Goal: Task Accomplishment & Management: Use online tool/utility

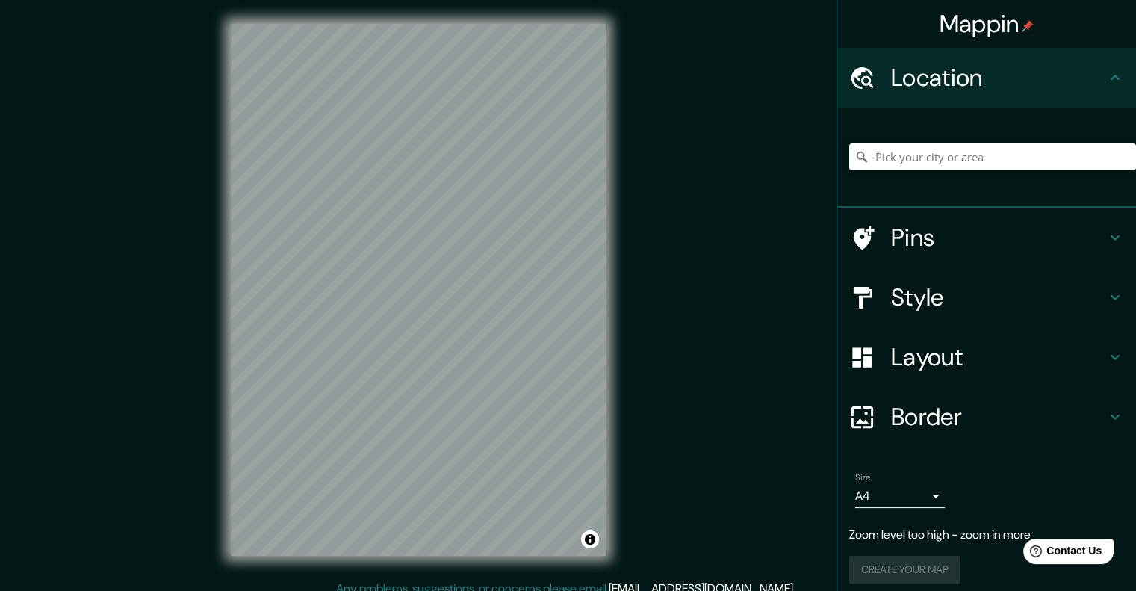
click at [624, 262] on div "© Mapbox © OpenStreetMap Improve this map" at bounding box center [419, 290] width 424 height 580
click at [610, 223] on div "© Mapbox © OpenStreetMap Improve this map" at bounding box center [419, 290] width 424 height 580
click at [952, 284] on h4 "Style" at bounding box center [998, 297] width 215 height 30
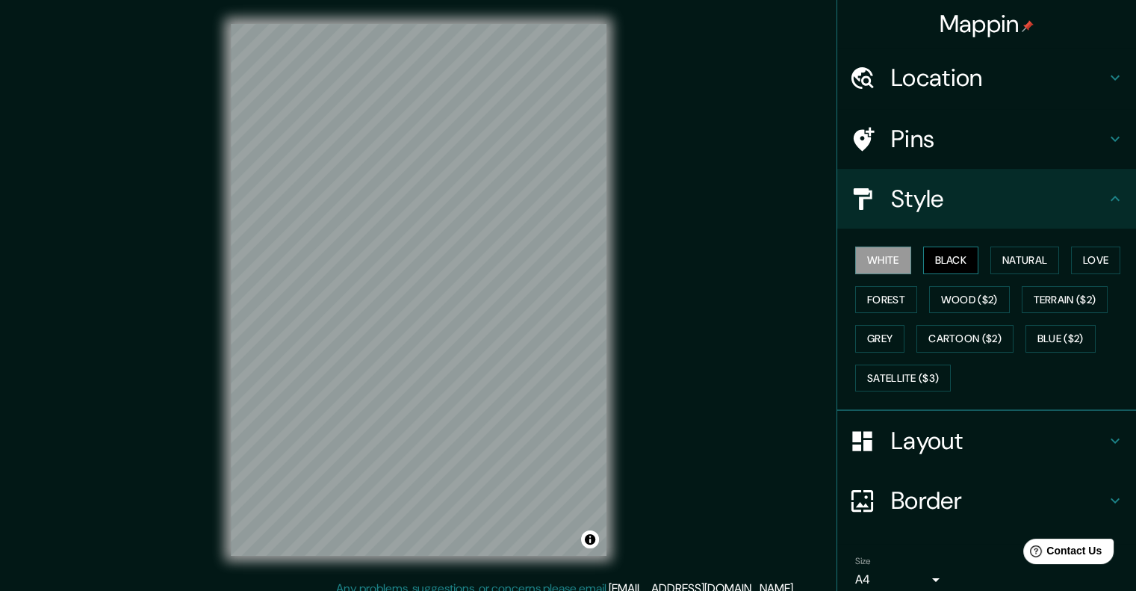
click at [942, 259] on button "Black" at bounding box center [951, 260] width 56 height 28
click at [1006, 254] on button "Natural" at bounding box center [1024, 260] width 69 height 28
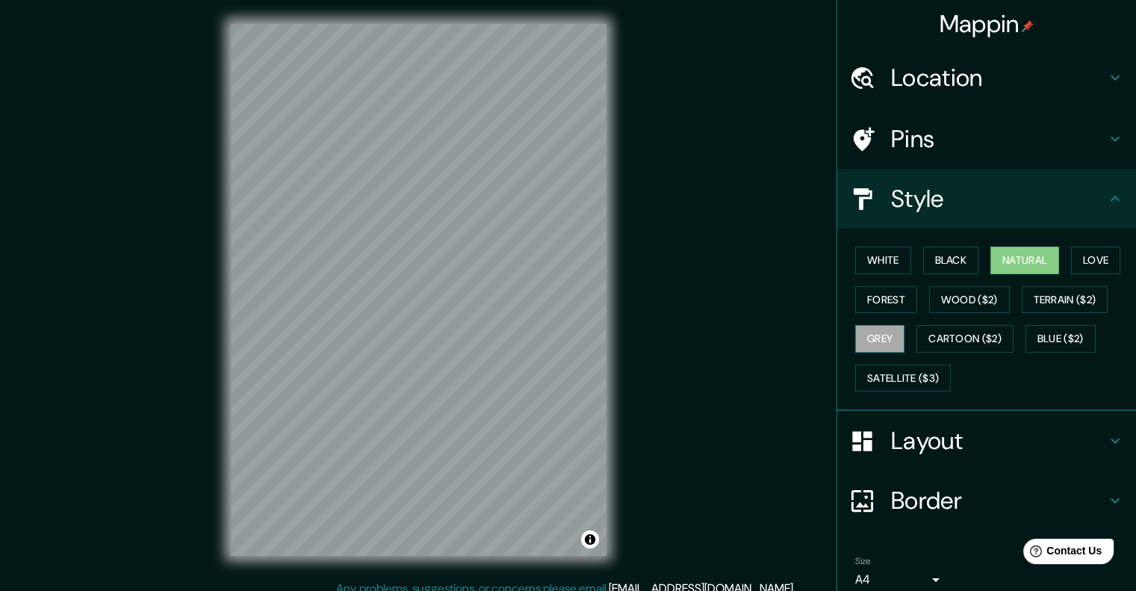
click at [869, 331] on button "Grey" at bounding box center [879, 339] width 49 height 28
click at [921, 367] on button "Satellite ($3)" at bounding box center [903, 379] width 96 height 28
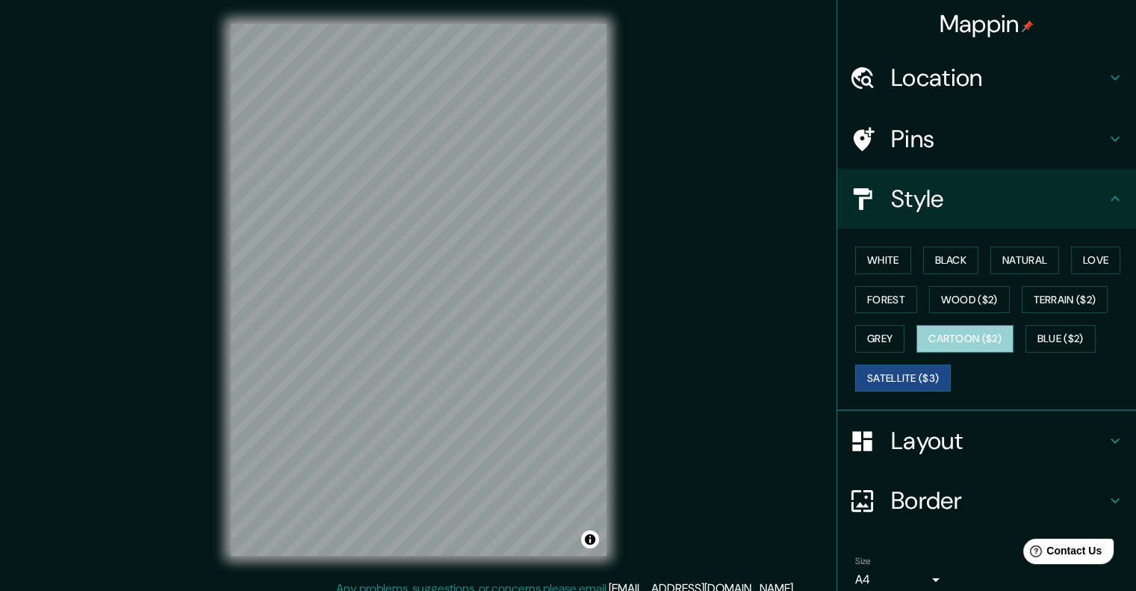
click at [925, 338] on button "Cartoon ($2)" at bounding box center [964, 339] width 97 height 28
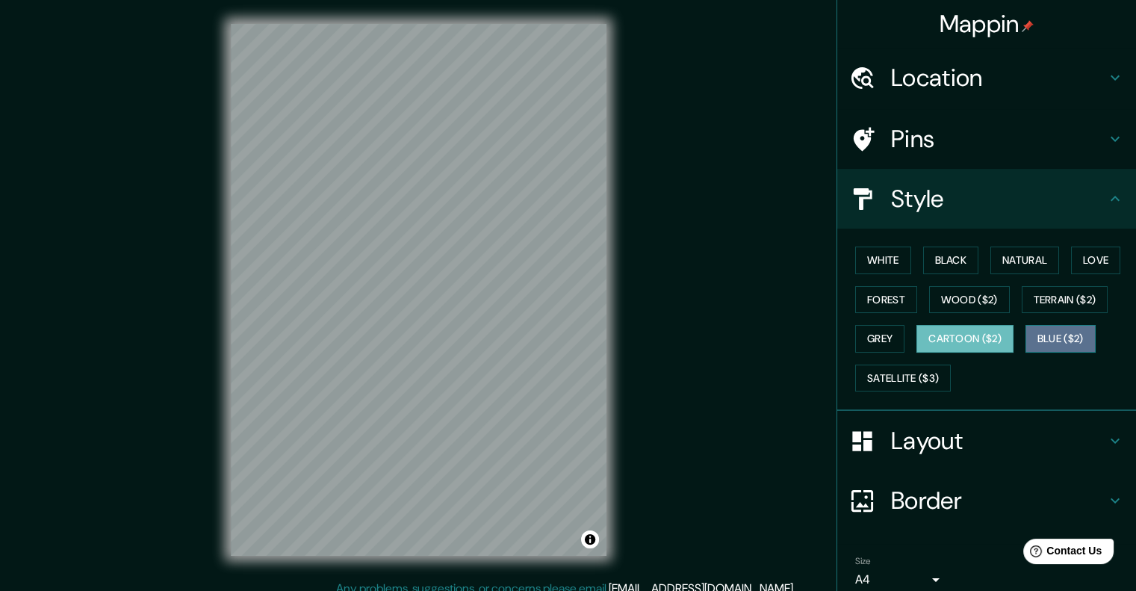
click at [1063, 334] on button "Blue ($2)" at bounding box center [1061, 339] width 70 height 28
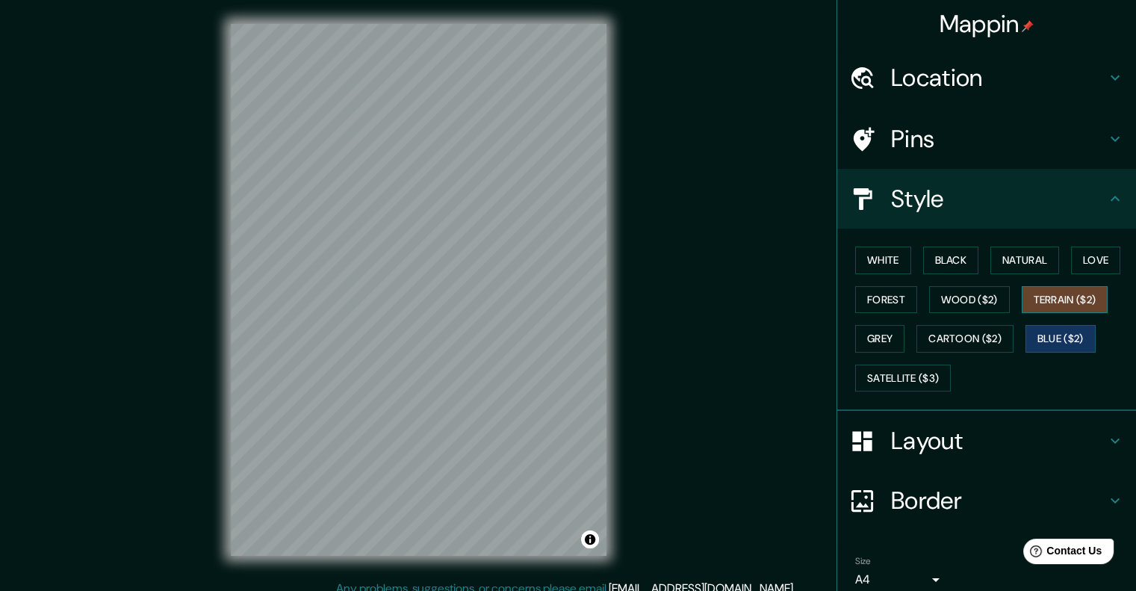
click at [1022, 301] on button "Terrain ($2)" at bounding box center [1065, 300] width 87 height 28
click at [959, 294] on button "Wood ($2)" at bounding box center [969, 300] width 81 height 28
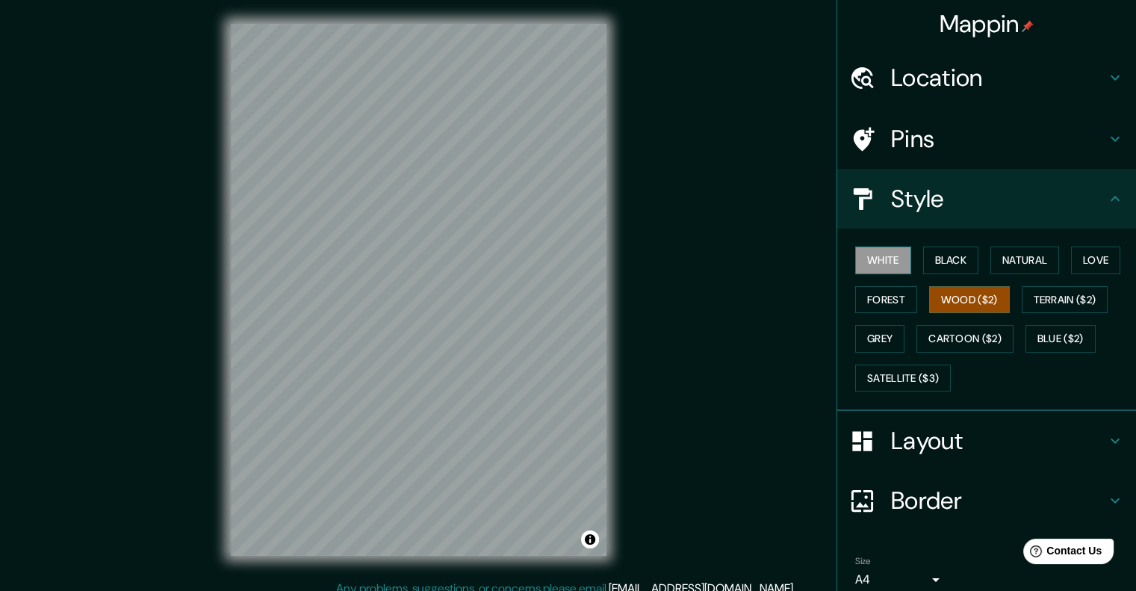
click at [869, 262] on button "White" at bounding box center [883, 260] width 56 height 28
click at [869, 296] on button "Forest" at bounding box center [886, 300] width 62 height 28
click at [869, 263] on button "White" at bounding box center [883, 260] width 56 height 28
click at [1059, 258] on div "White Black Natural Love Forest Wood ($2) Terrain ($2) Grey Cartoon ($2) Blue (…" at bounding box center [992, 319] width 287 height 157
click at [1071, 258] on button "Love" at bounding box center [1095, 260] width 49 height 28
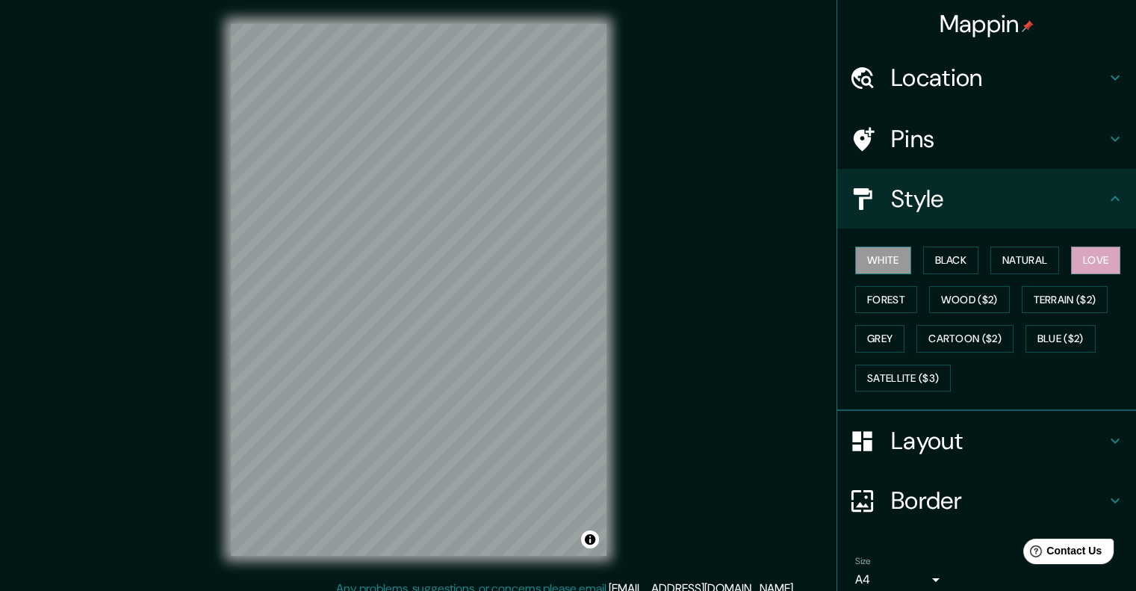
click at [896, 262] on button "White" at bounding box center [883, 260] width 56 height 28
